Goal: Task Accomplishment & Management: Complete application form

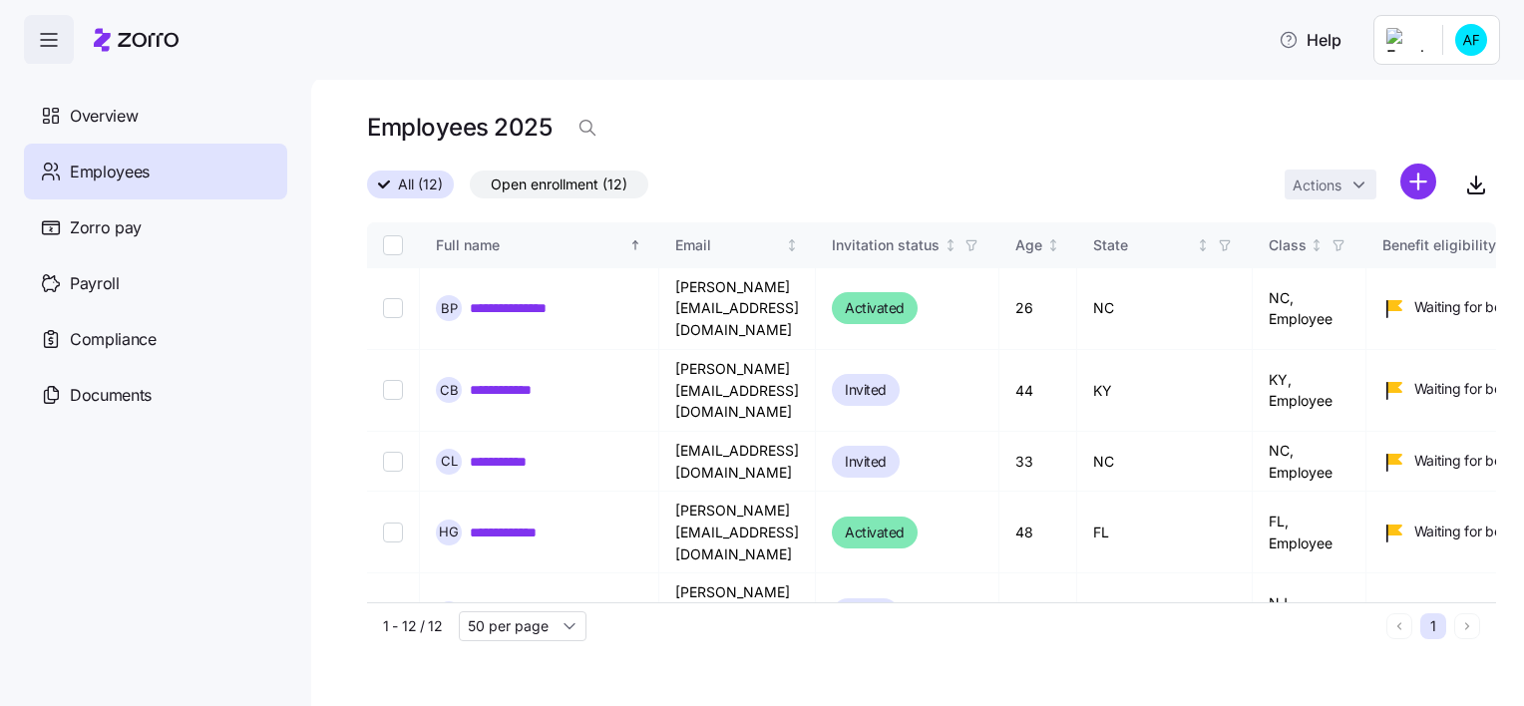
click at [52, 48] on icon "button" at bounding box center [49, 40] width 24 height 24
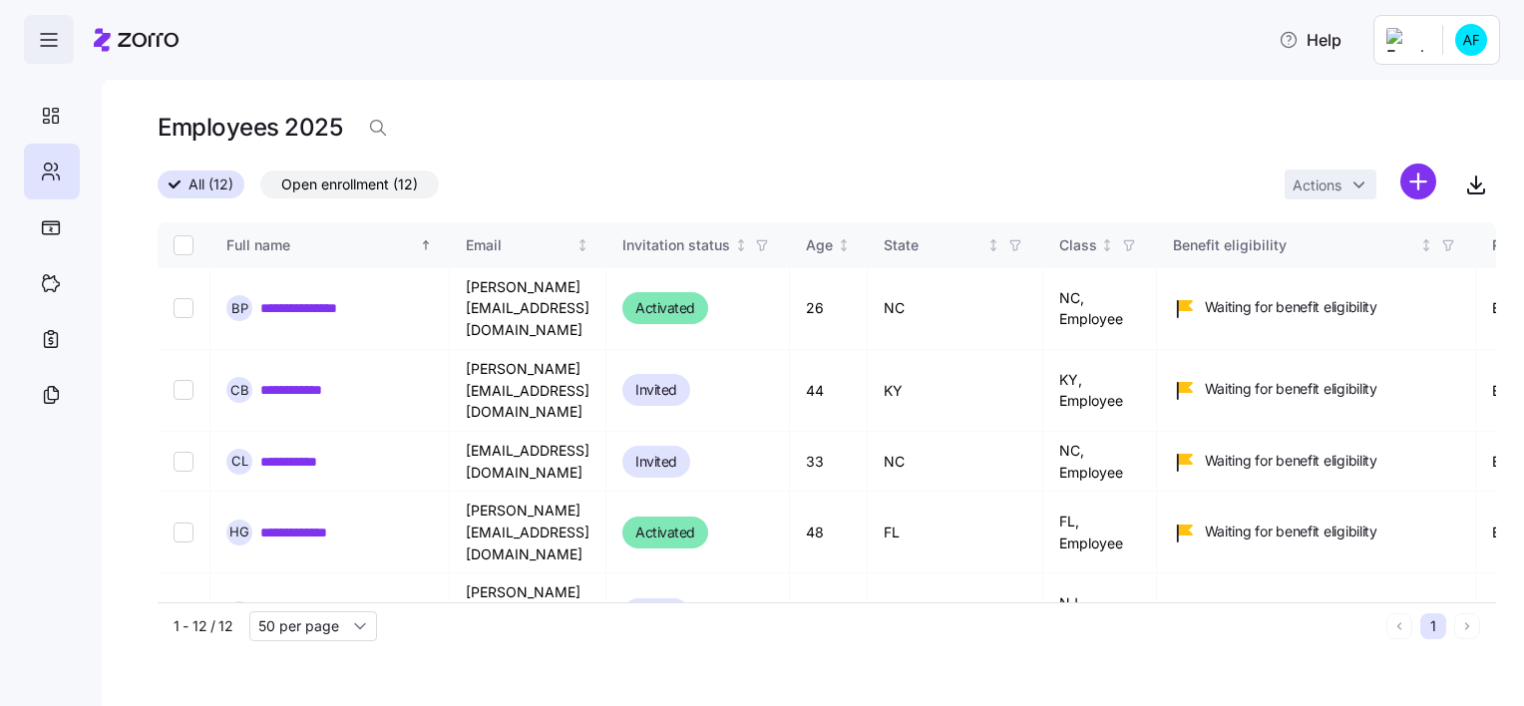
click at [52, 48] on icon "button" at bounding box center [49, 40] width 24 height 24
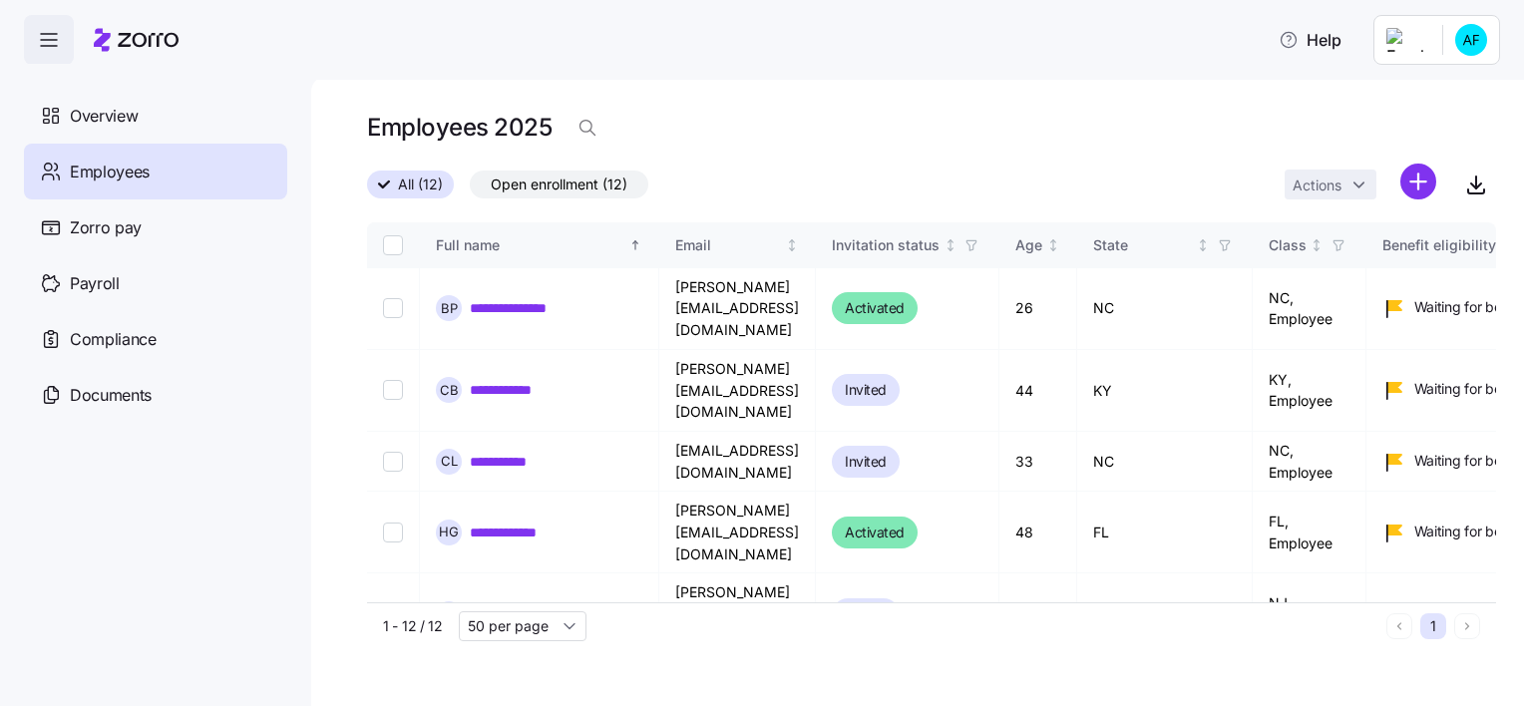
click at [1477, 48] on html "**********" at bounding box center [762, 347] width 1524 height 694
click at [1418, 122] on div "Company setup" at bounding box center [1418, 126] width 132 height 22
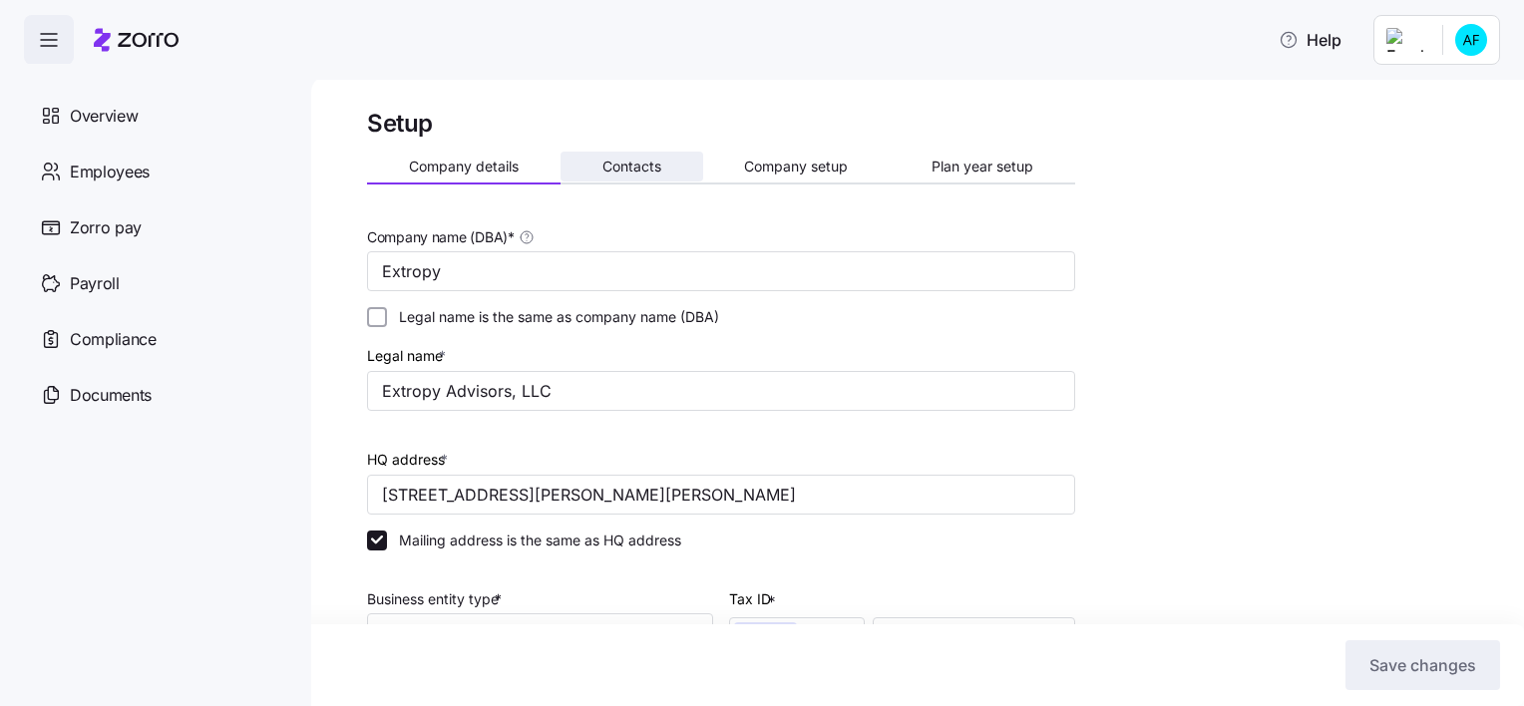
click at [659, 164] on span "Contacts" at bounding box center [631, 167] width 59 height 14
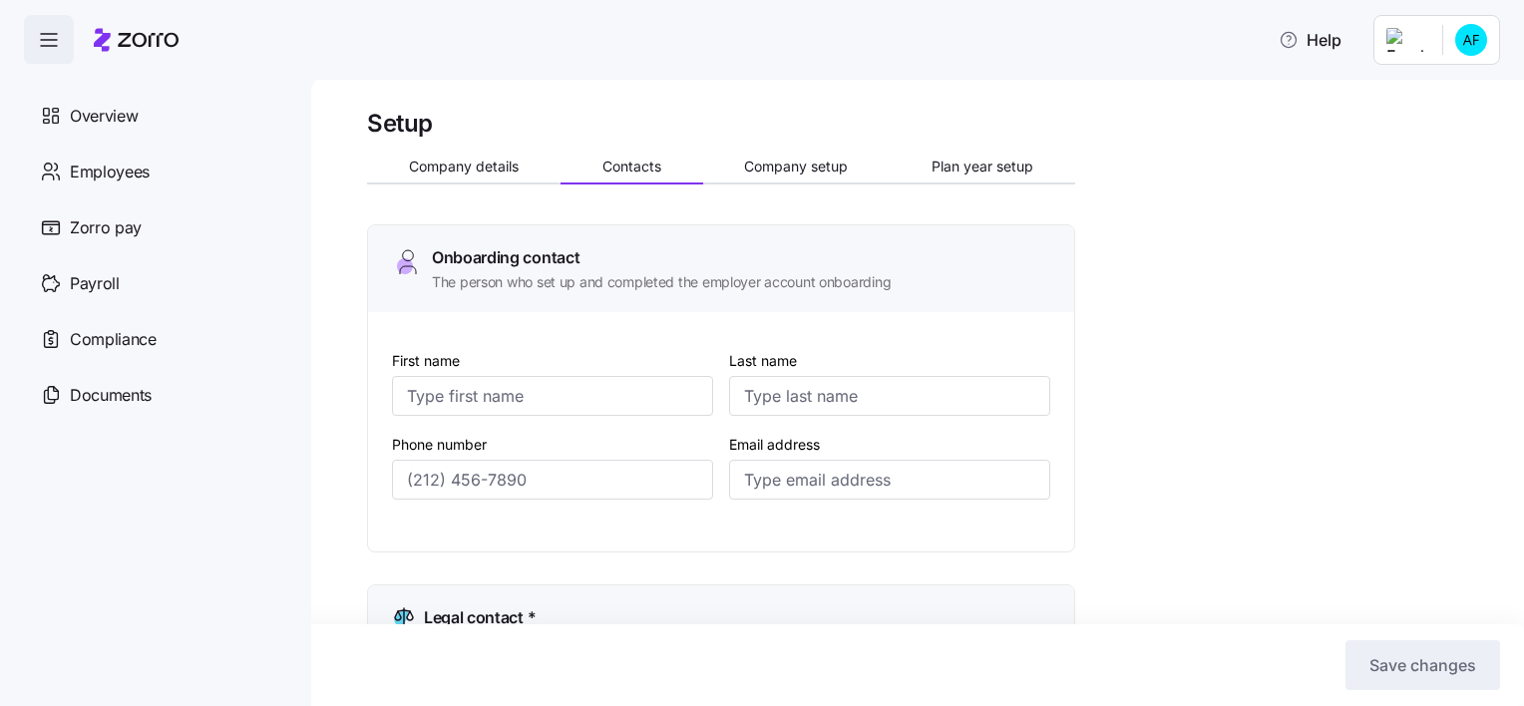
type input "April"
type input "Franklin"
type input "[EMAIL_ADDRESS][DOMAIN_NAME]"
type input "Ravit"
type input "[PERSON_NAME]"
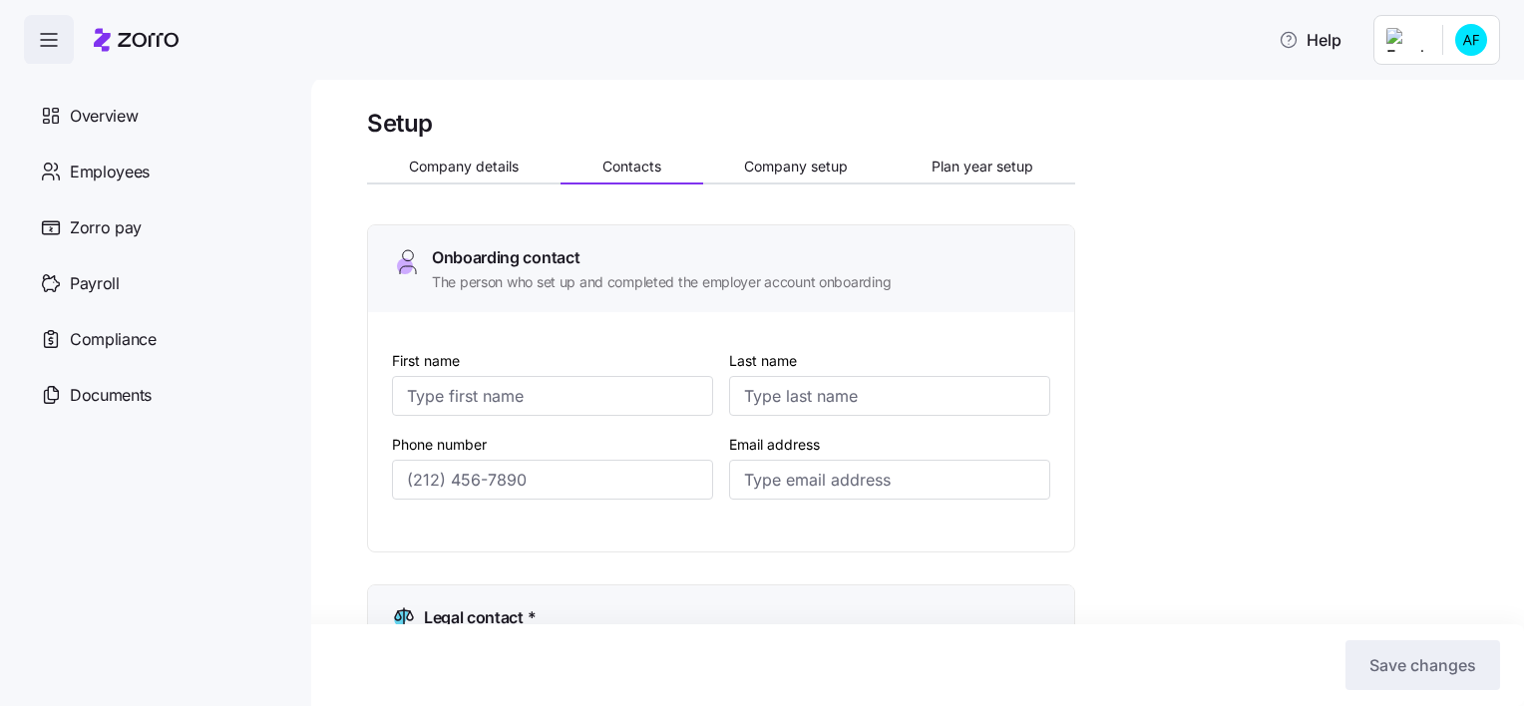
type input "[EMAIL_ADDRESS][DOMAIN_NAME]"
type input "April"
type input "Franklin"
type input "[EMAIL_ADDRESS][DOMAIN_NAME]"
type input "Meilyn"
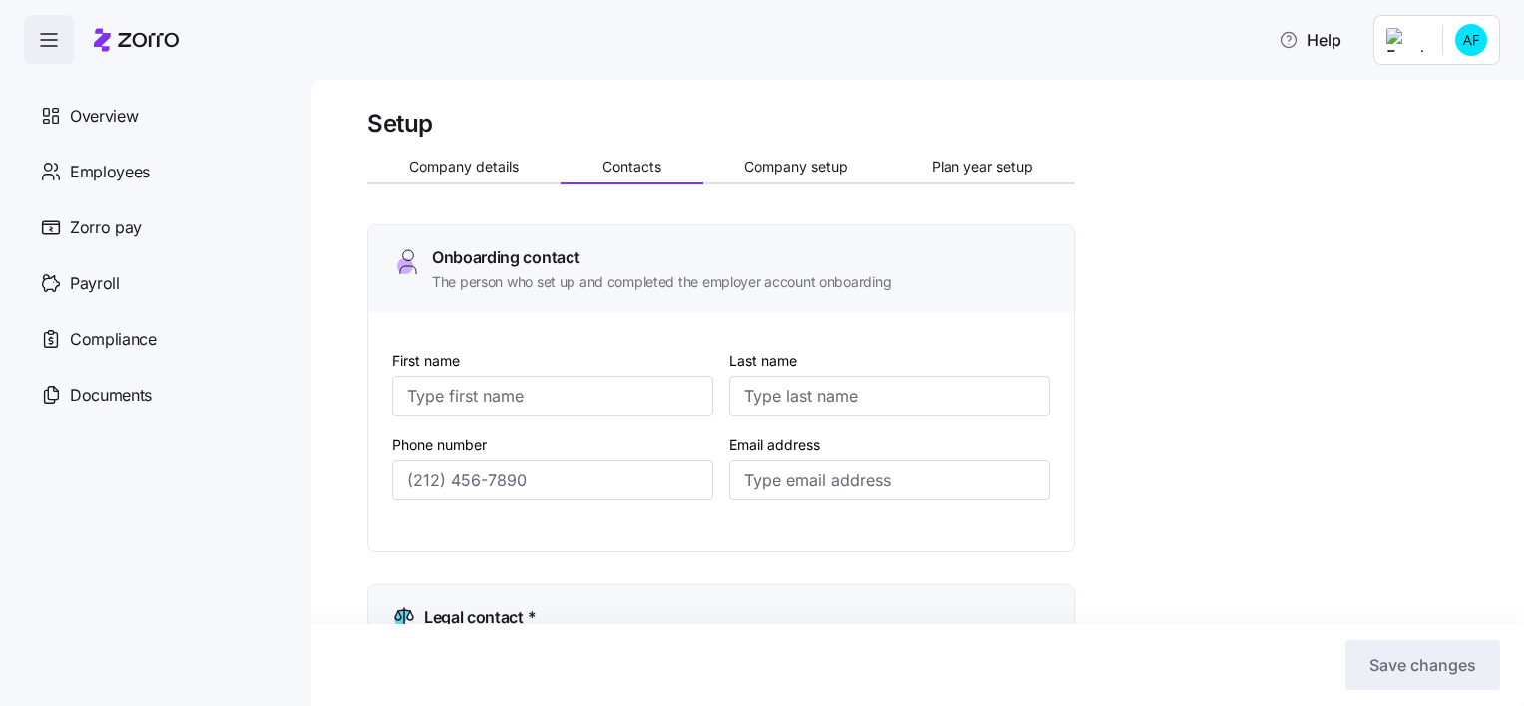
type input "Callego"
type input "[EMAIL_ADDRESS][DOMAIN_NAME]"
type input "[PHONE_NUMBER]"
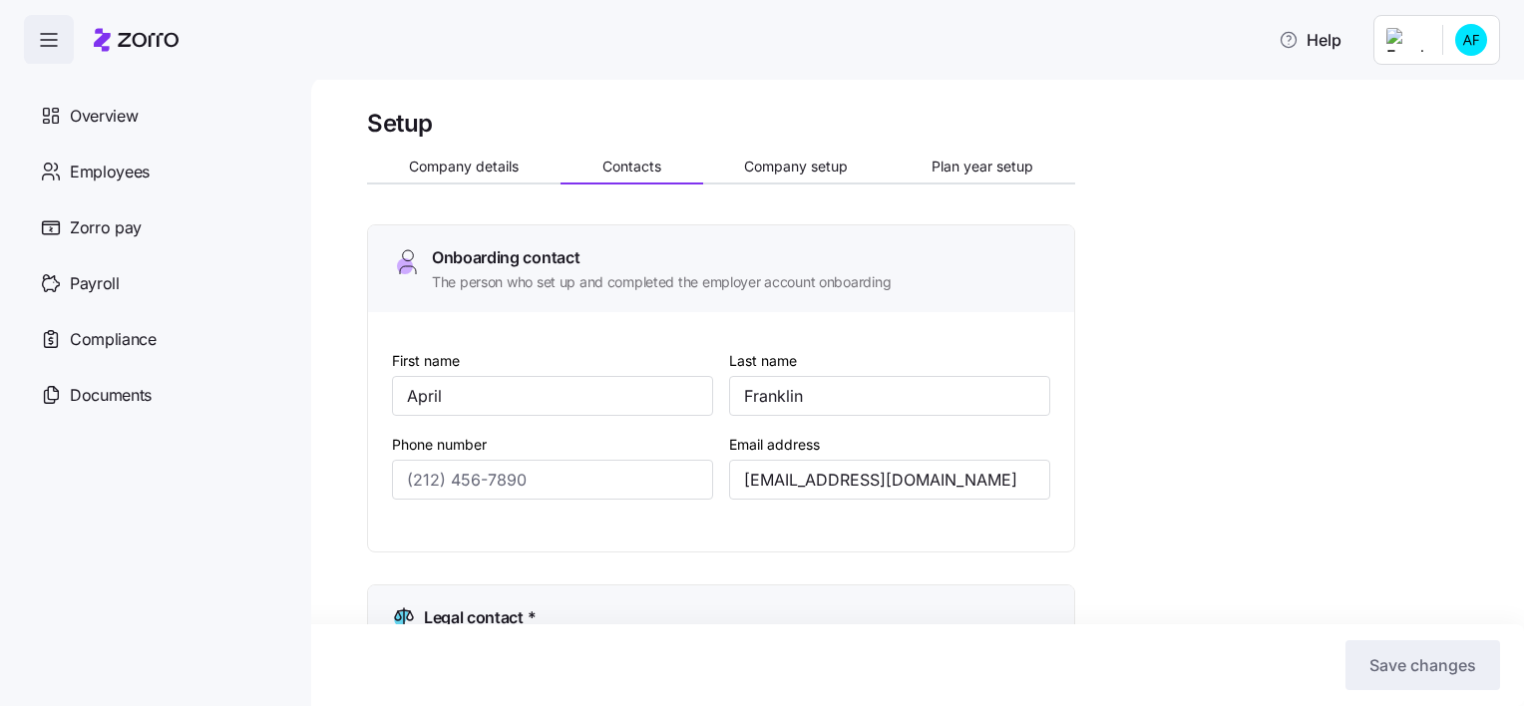
type input "[PHONE_NUMBER]"
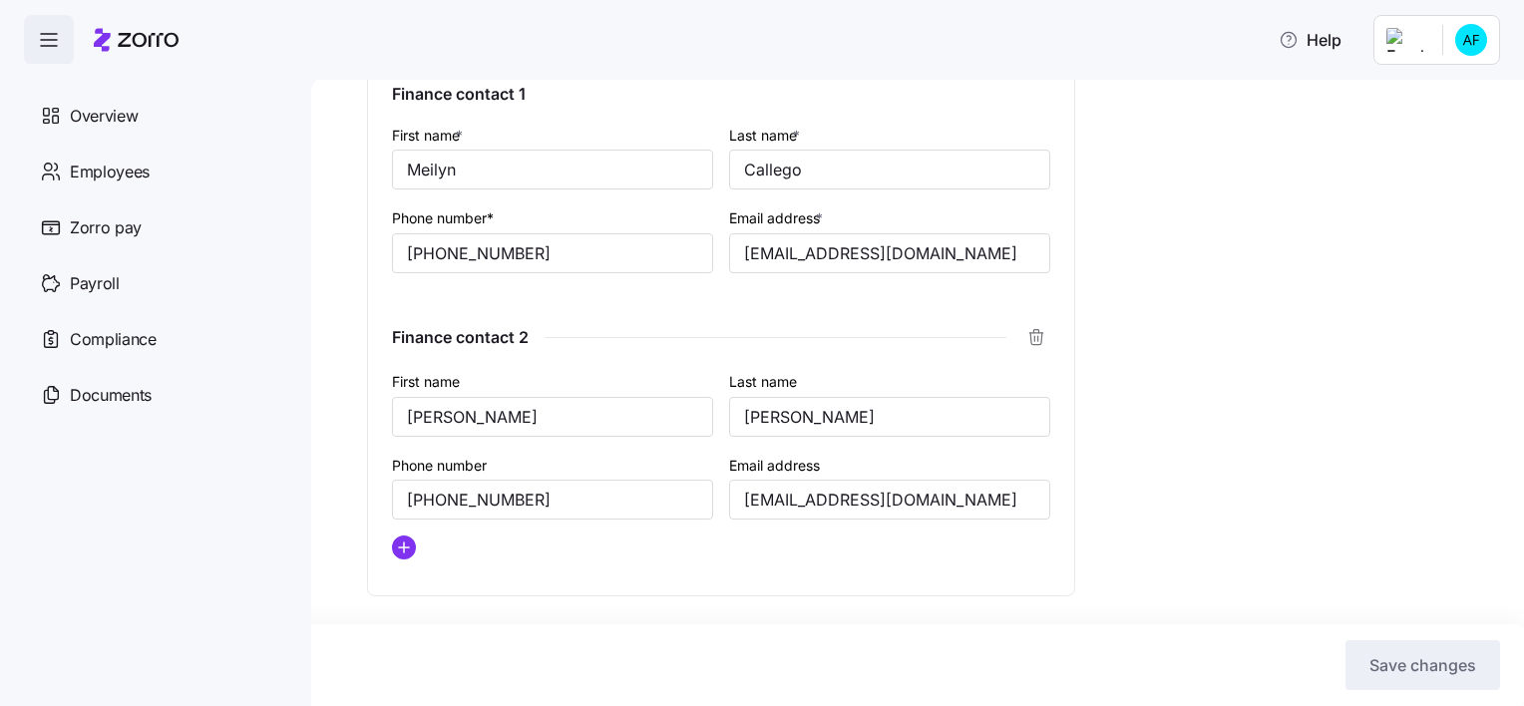
scroll to position [1628, 0]
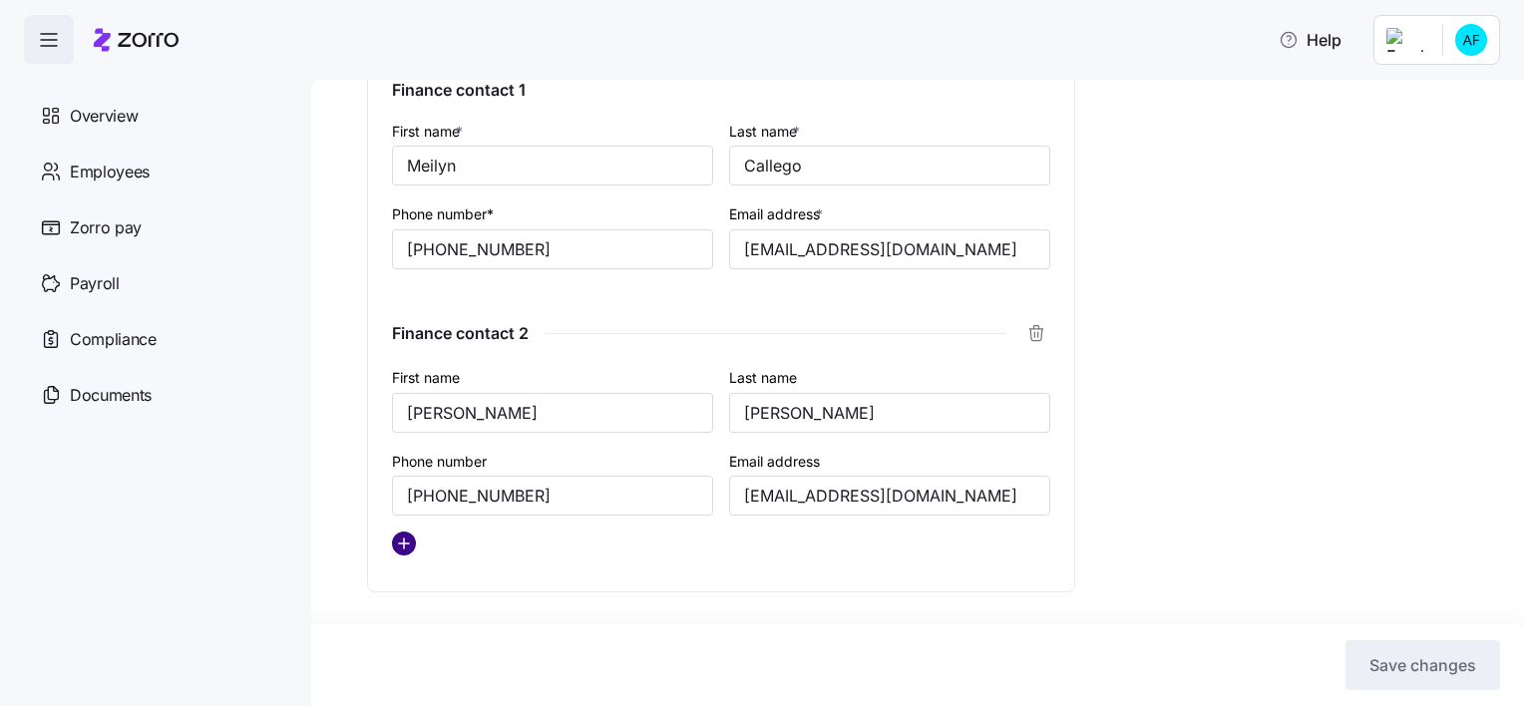
click at [398, 539] on circle "add icon" at bounding box center [404, 543] width 22 height 22
click at [496, 640] on div "Cancel Save changes" at bounding box center [760, 665] width 1480 height 50
click at [462, 619] on div "First name" at bounding box center [552, 645] width 321 height 68
click at [507, 611] on div "First name" at bounding box center [552, 645] width 321 height 68
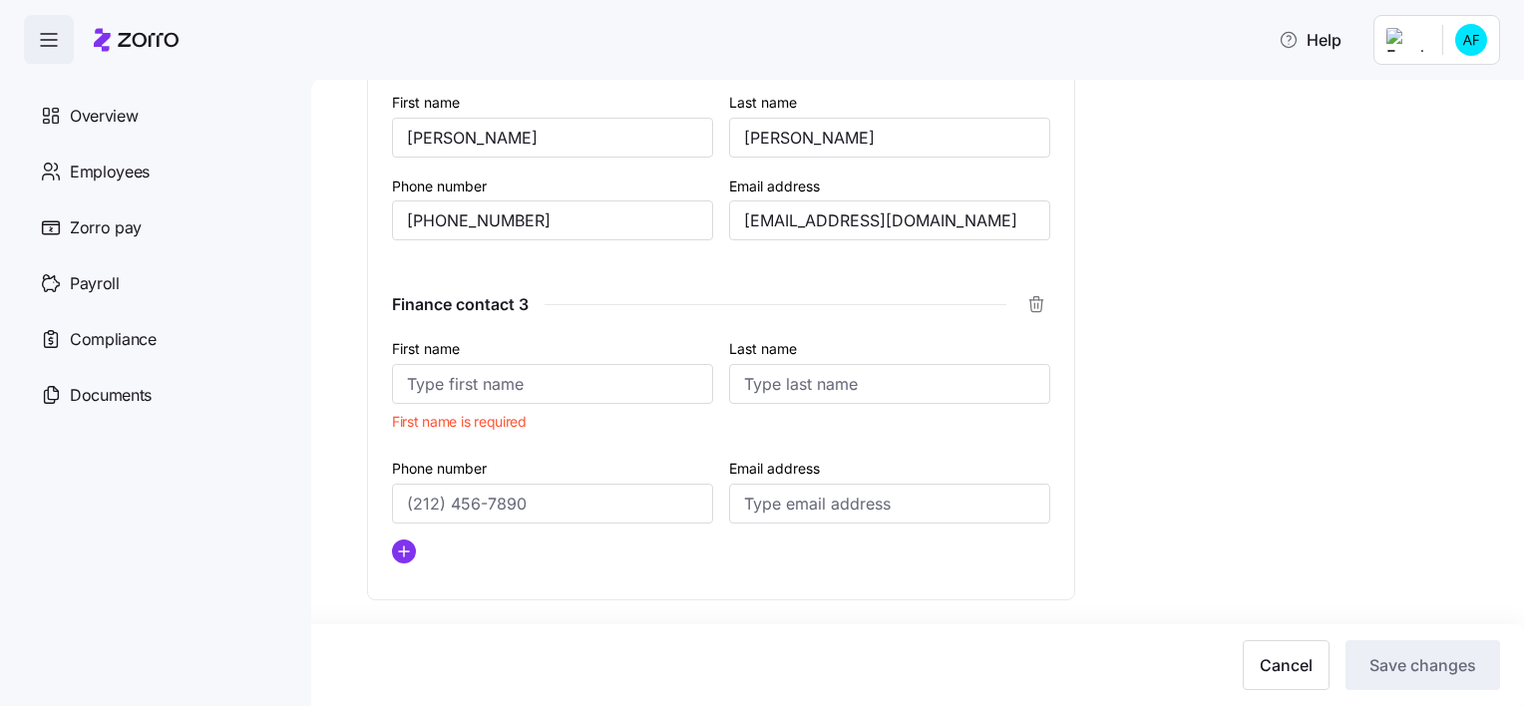
scroll to position [1910, 0]
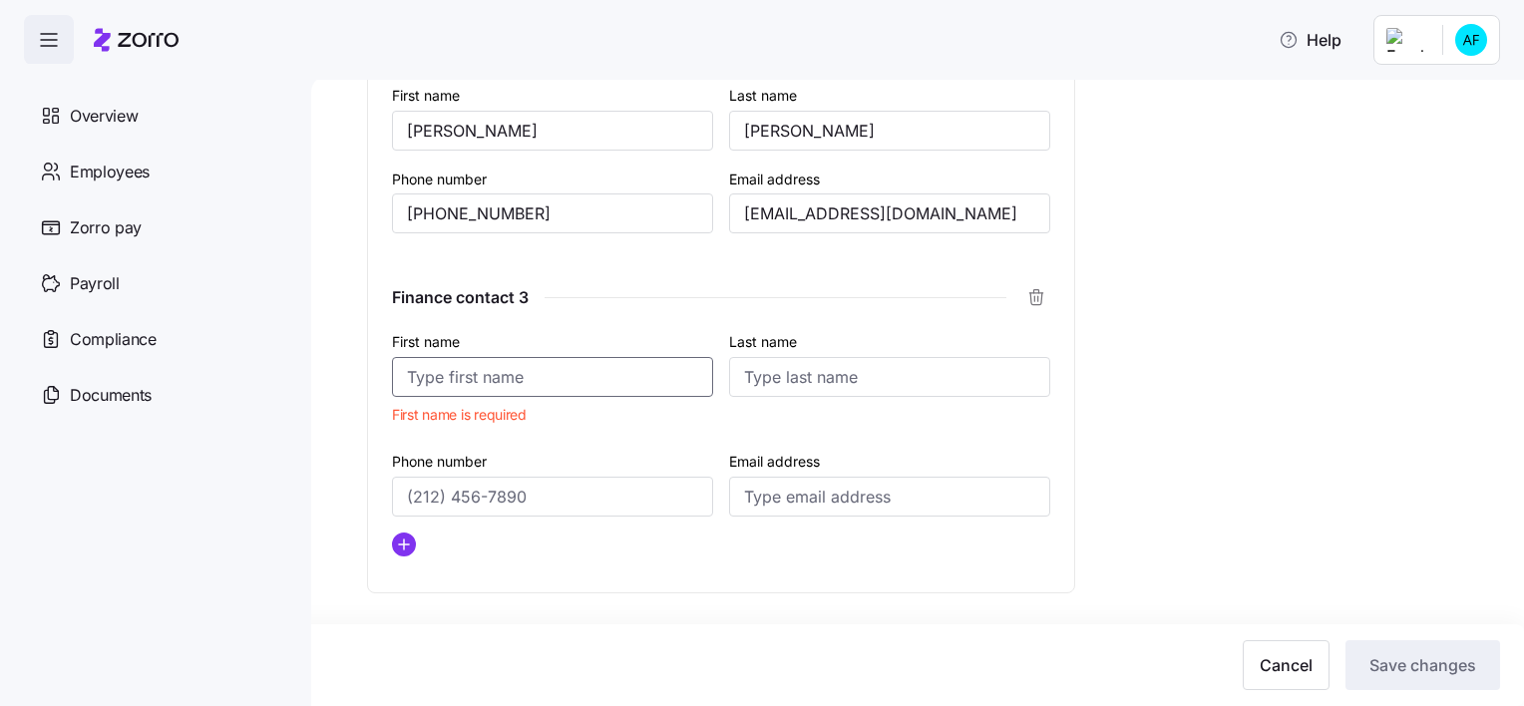
click at [528, 386] on input "First name" at bounding box center [552, 377] width 321 height 40
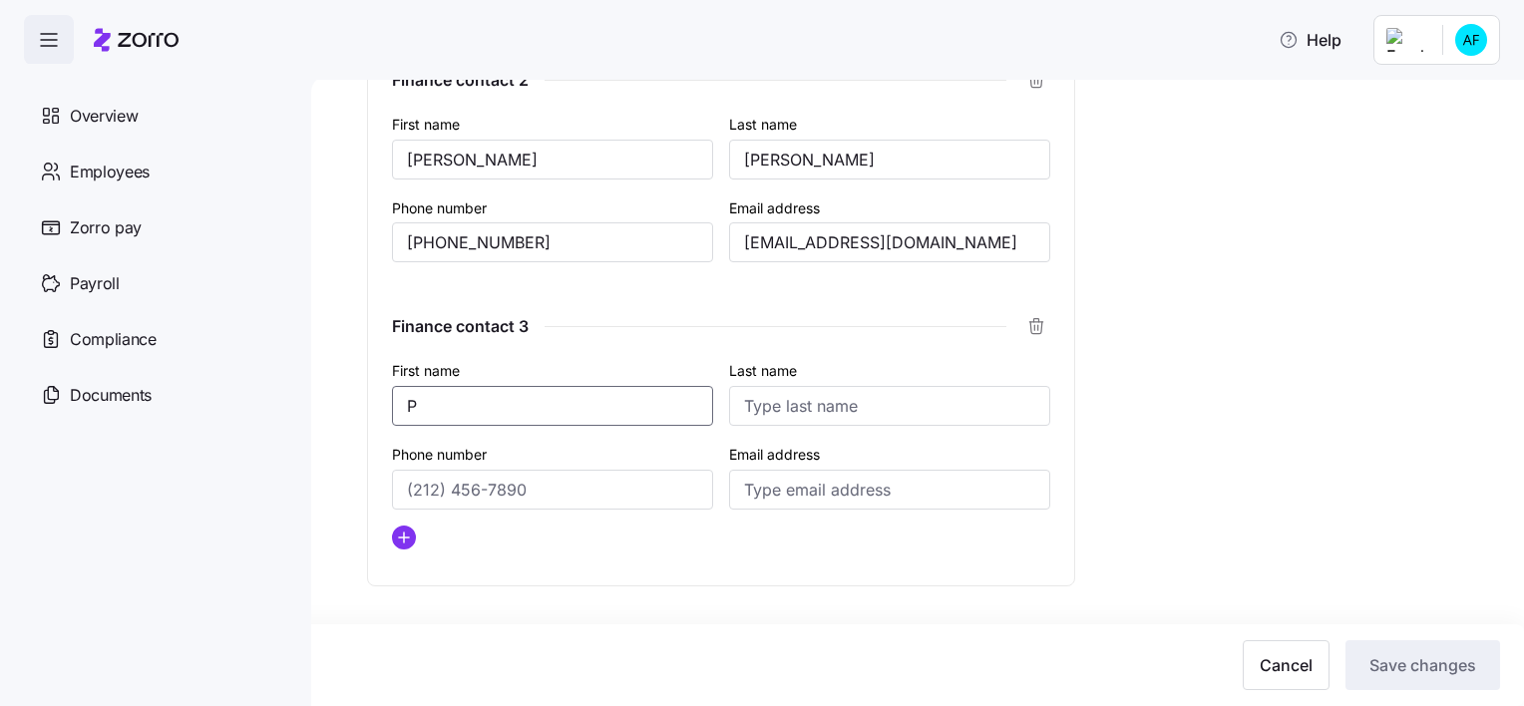
scroll to position [1874, 0]
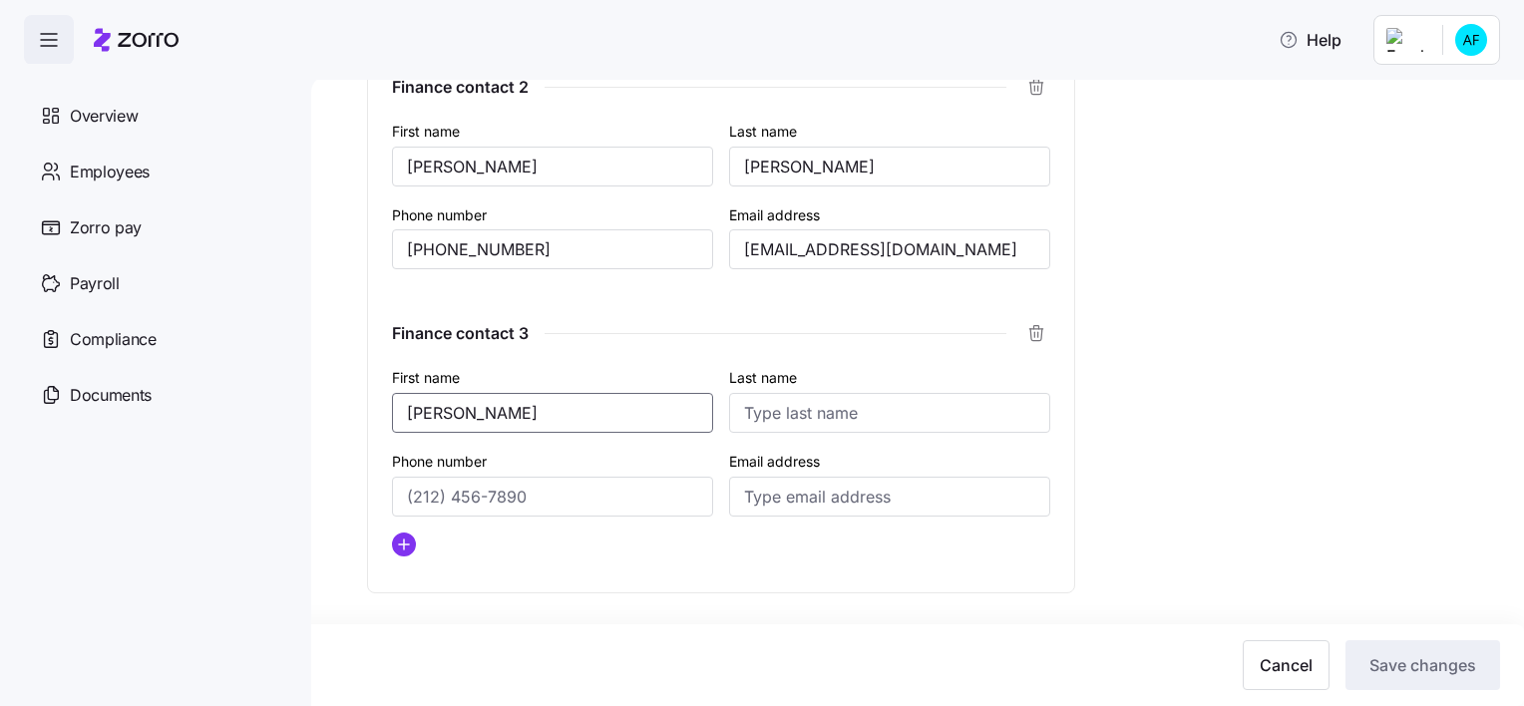
type input "[PERSON_NAME]"
click at [567, 487] on input "Phone number" at bounding box center [552, 497] width 321 height 40
click at [802, 490] on input "Email address" at bounding box center [889, 497] width 321 height 40
click at [823, 498] on input "Email address" at bounding box center [889, 497] width 321 height 40
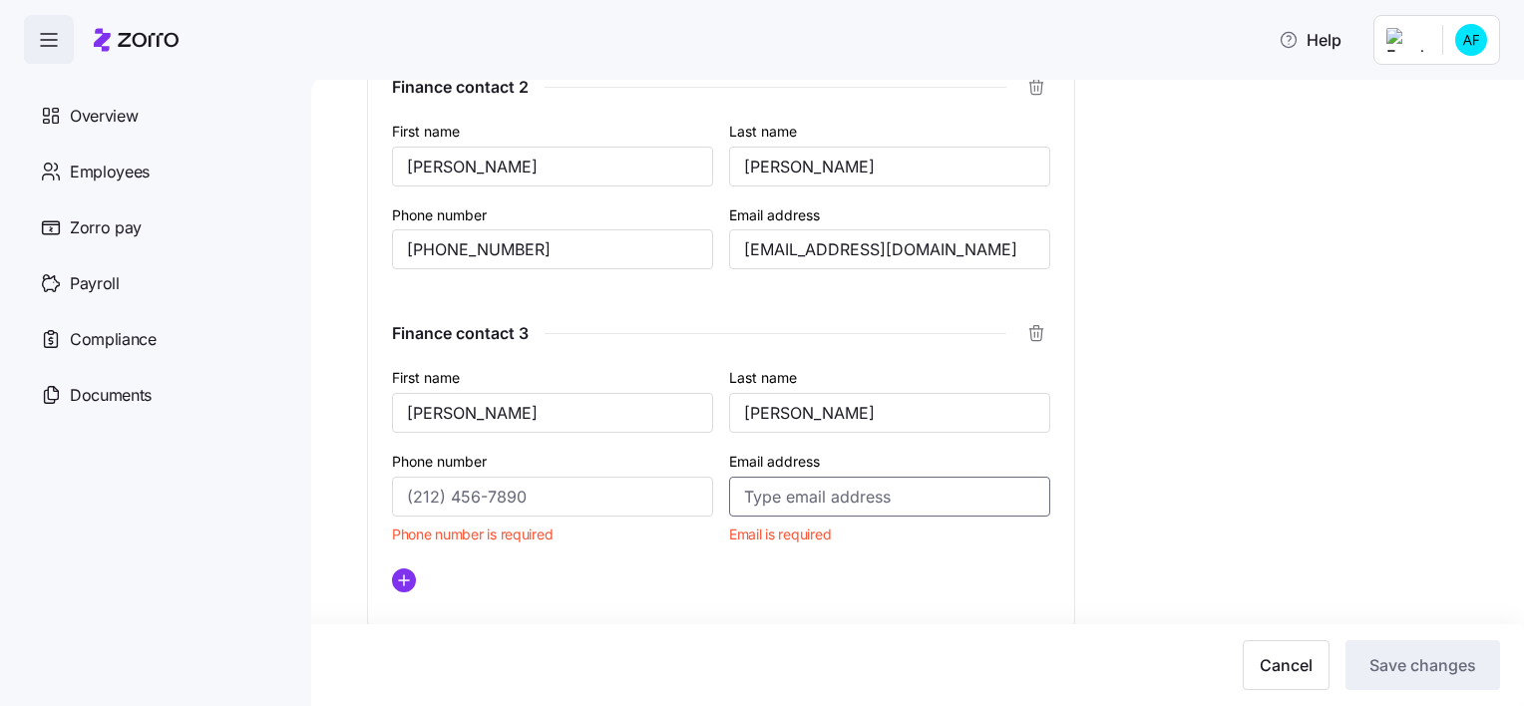
paste input "[PERSON_NAME][EMAIL_ADDRESS][DOMAIN_NAME]"
type input "[PERSON_NAME][EMAIL_ADDRESS][DOMAIN_NAME]"
click at [909, 581] on div at bounding box center [721, 580] width 658 height 24
click at [504, 487] on input "Phone number" at bounding box center [552, 497] width 321 height 40
paste input "[PHONE_NUMBER]"
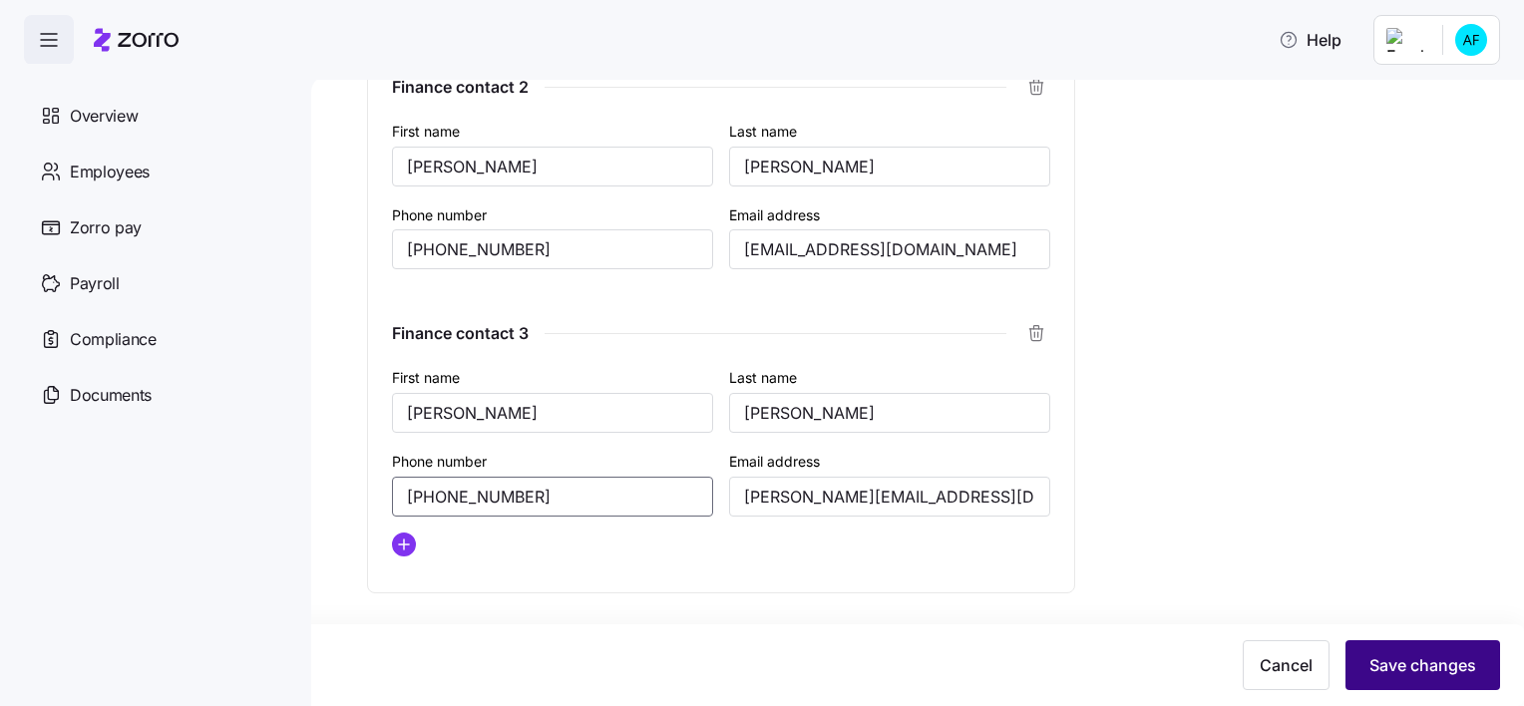
type input "[PHONE_NUMBER]"
click at [1436, 660] on span "Save changes" at bounding box center [1422, 665] width 107 height 24
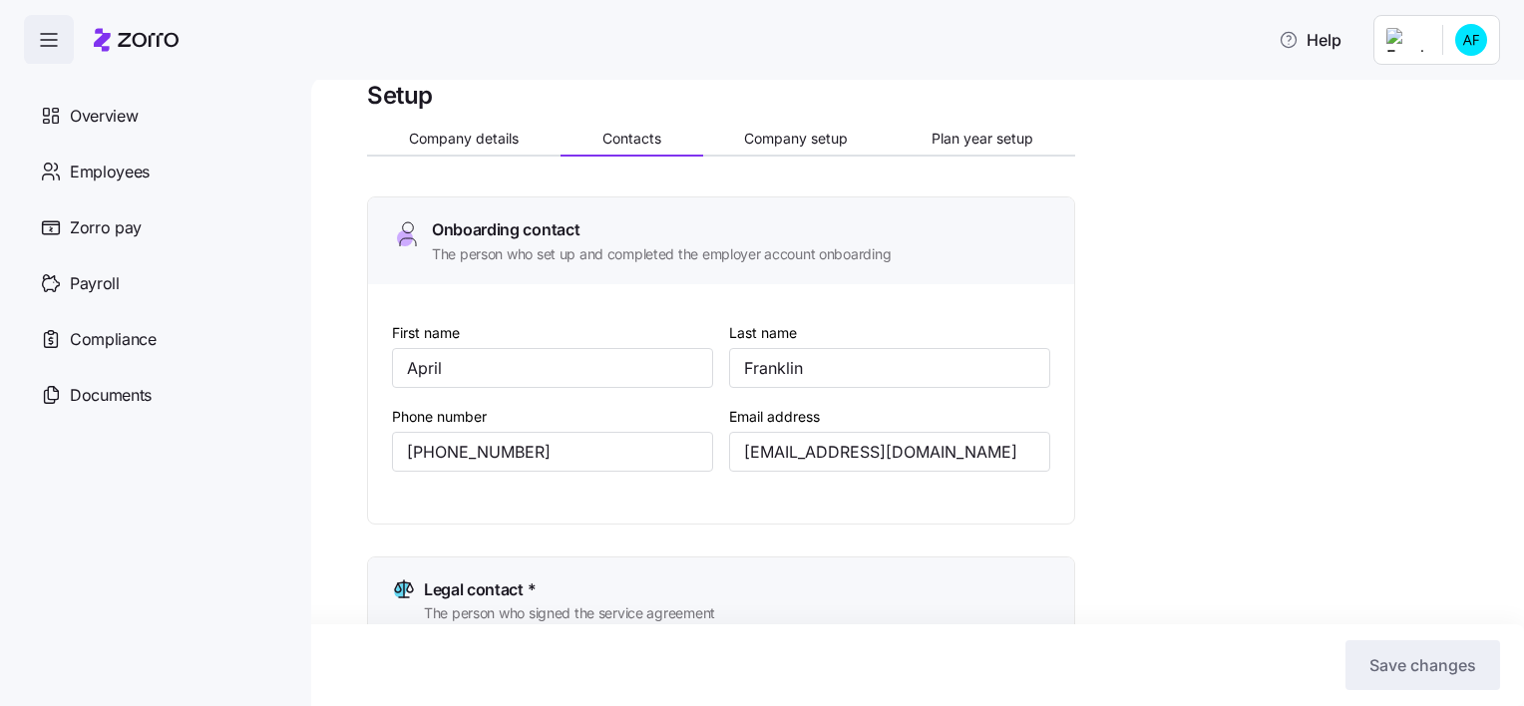
scroll to position [0, 0]
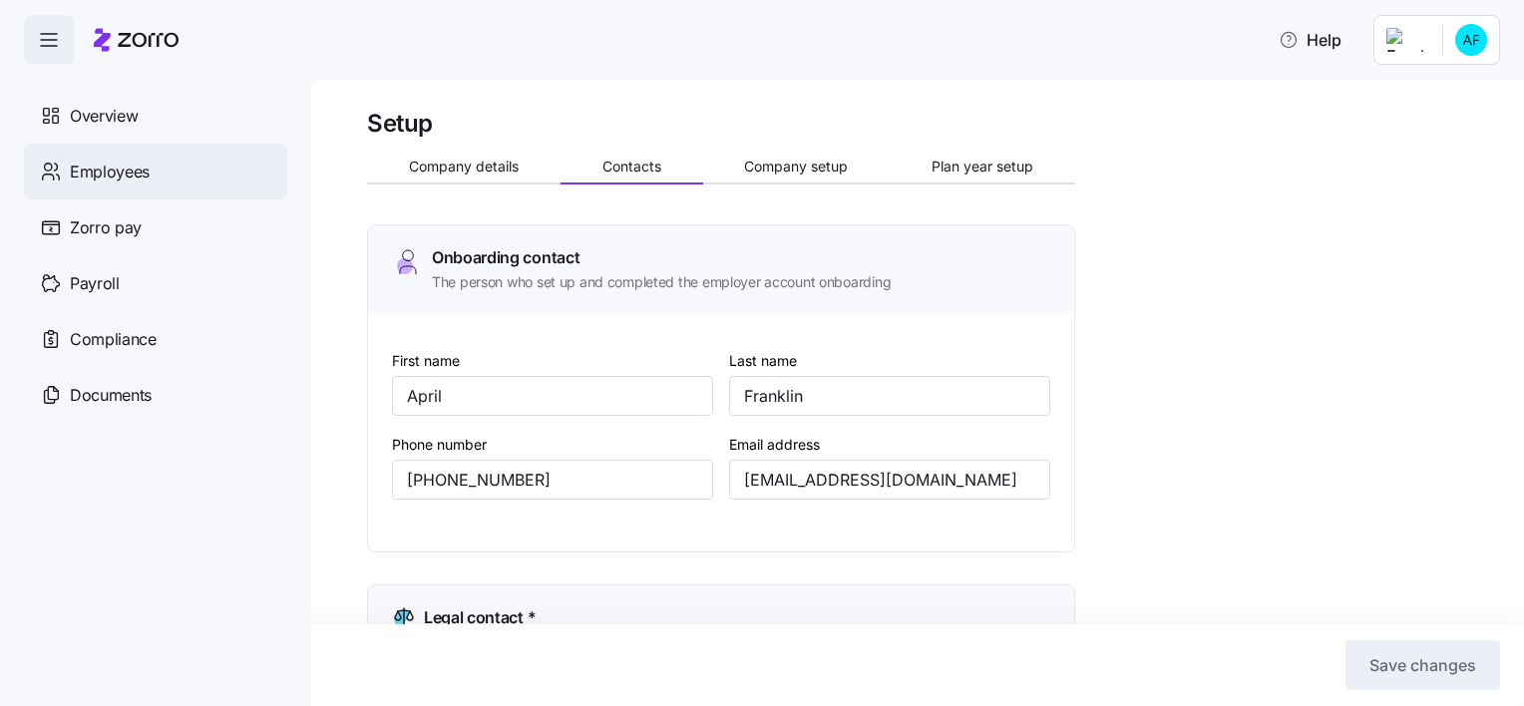
click at [122, 168] on span "Employees" at bounding box center [110, 172] width 80 height 25
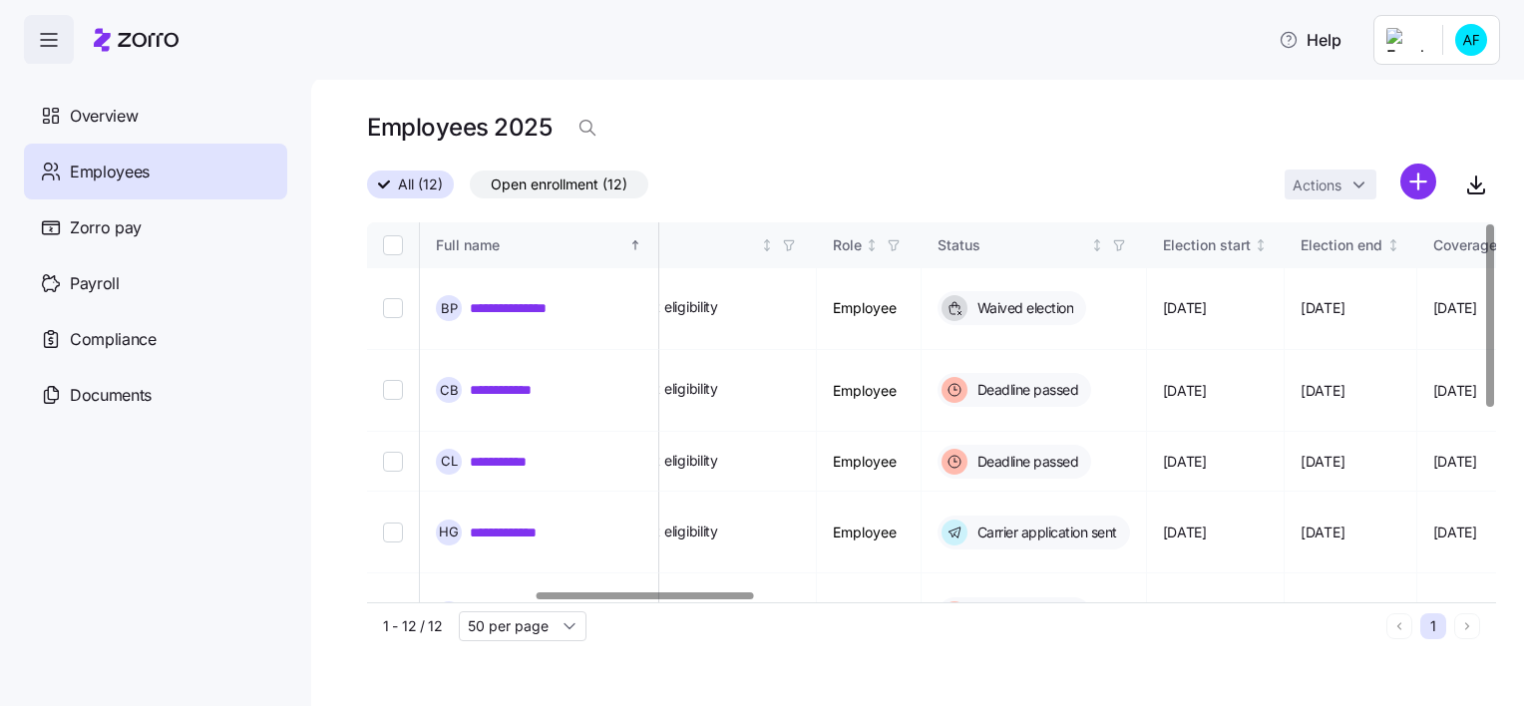
scroll to position [0, 872]
click at [731, 599] on div at bounding box center [645, 595] width 217 height 7
click at [731, 606] on div "1 - 12 / 12 50 per page 1" at bounding box center [931, 625] width 1129 height 47
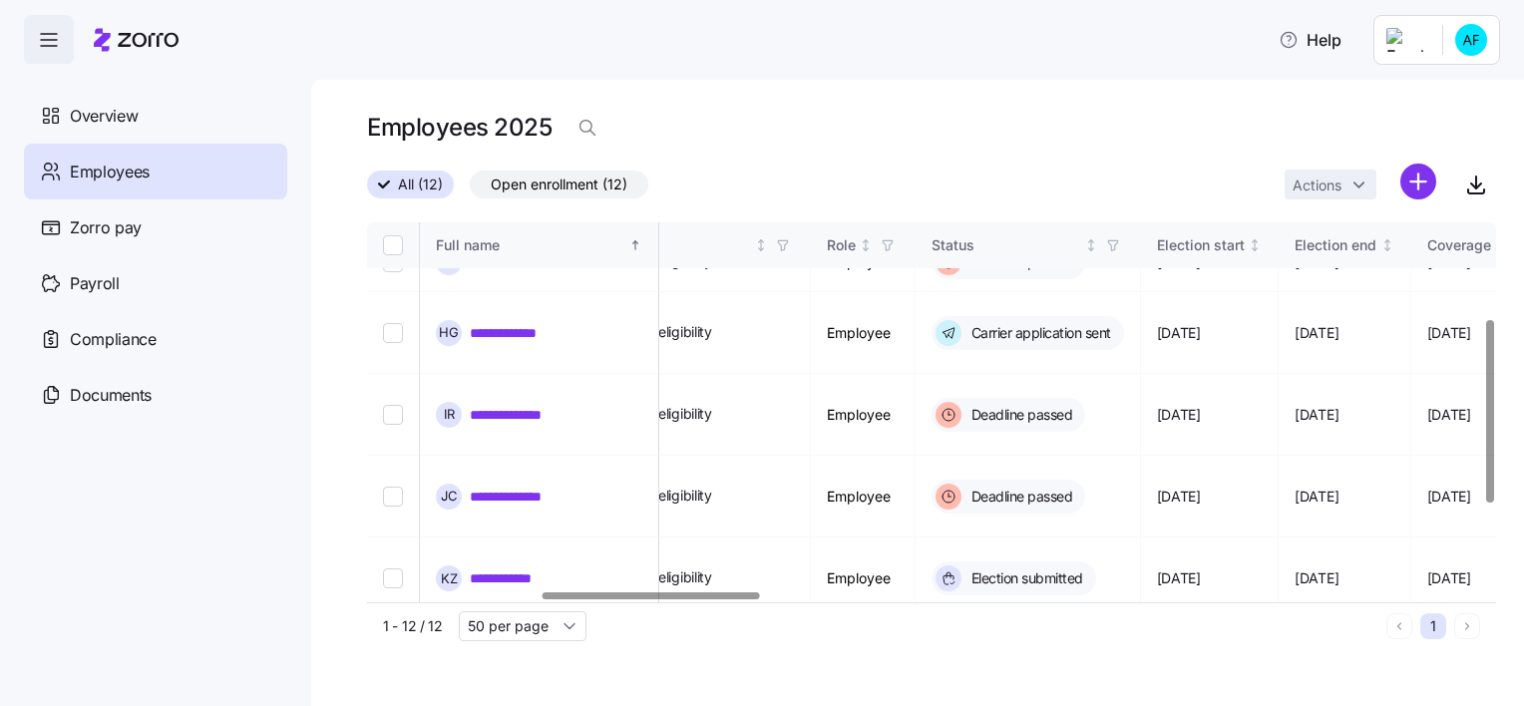
scroll to position [199, 899]
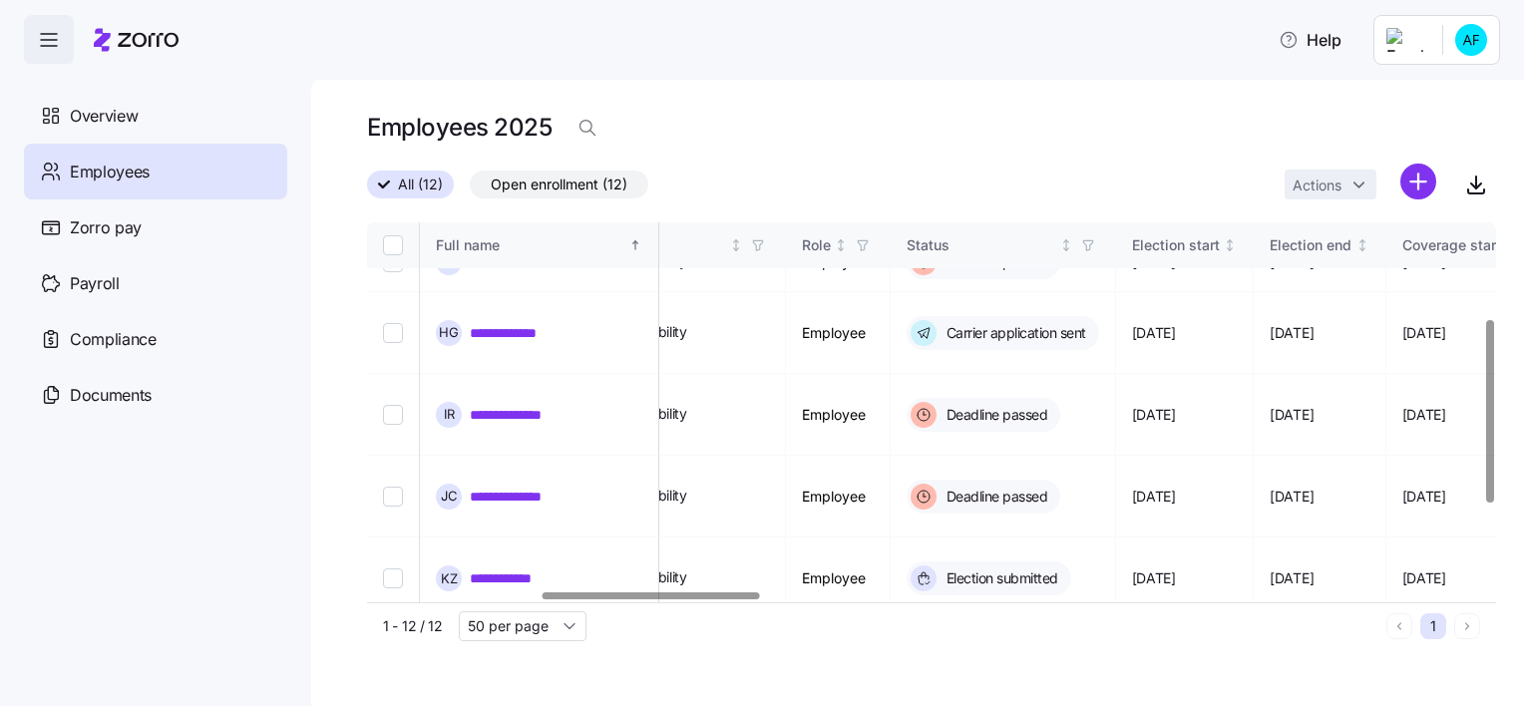
click at [698, 592] on div at bounding box center [650, 595] width 217 height 7
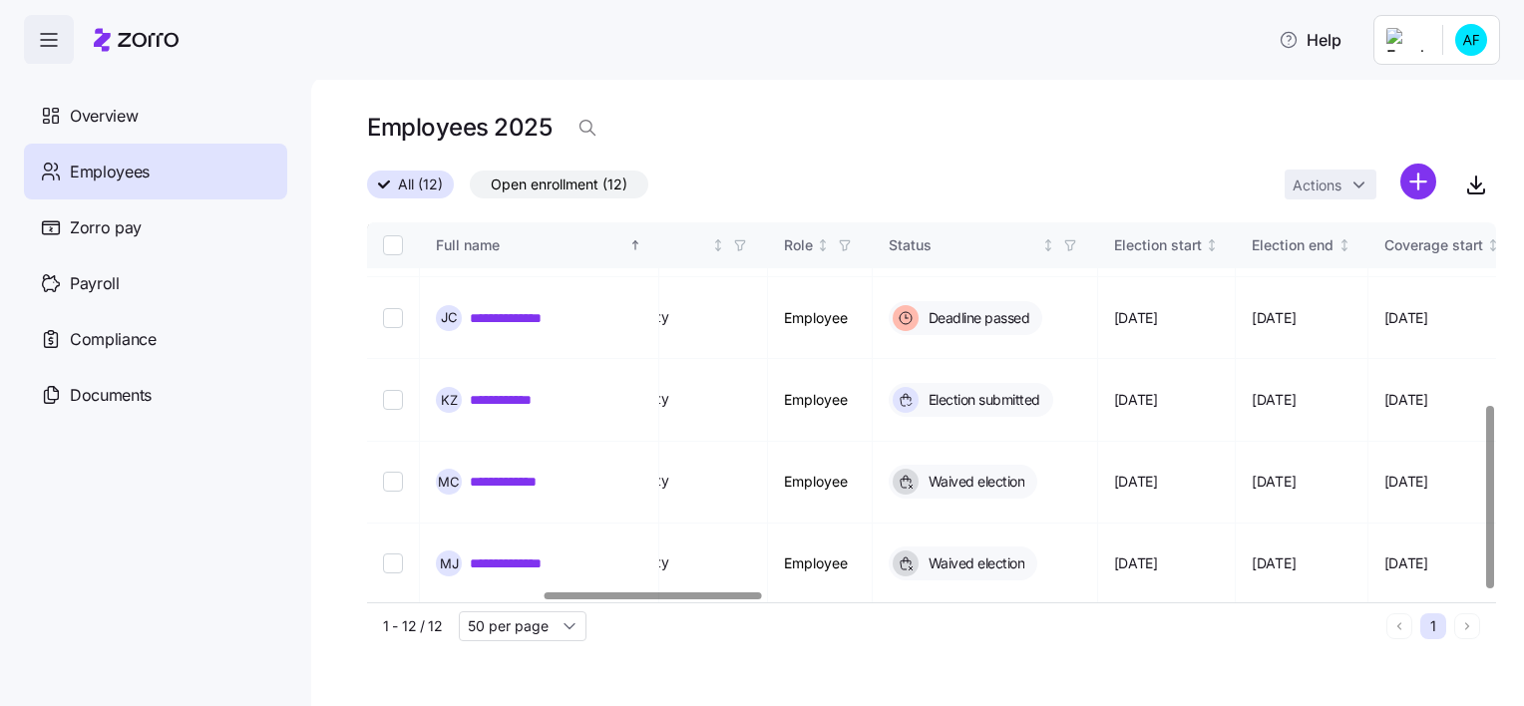
scroll to position [378, 934]
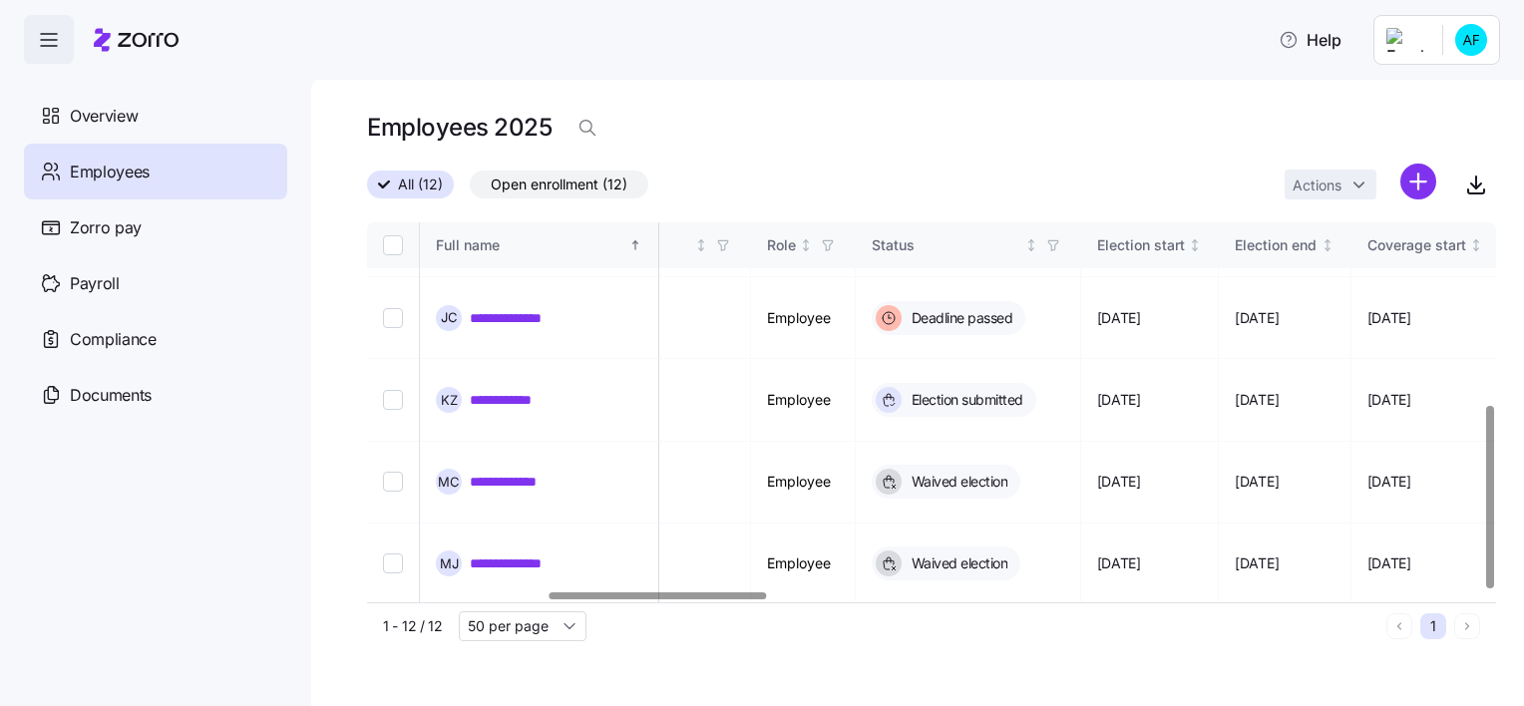
click at [702, 592] on div at bounding box center [657, 595] width 217 height 7
